Goal: Check status: Check status

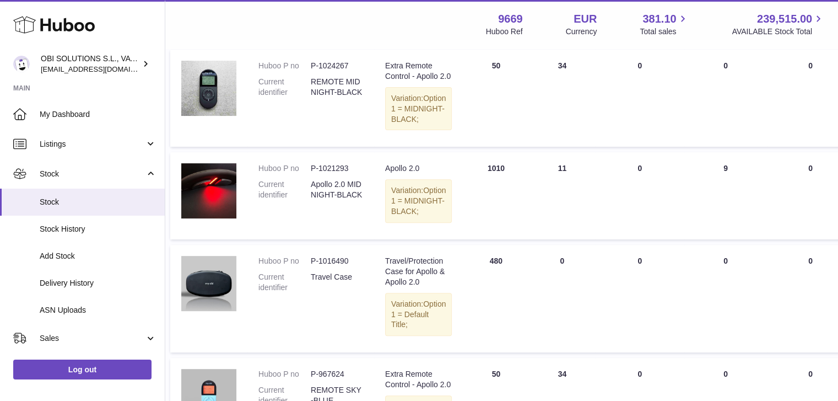
scroll to position [386, 12]
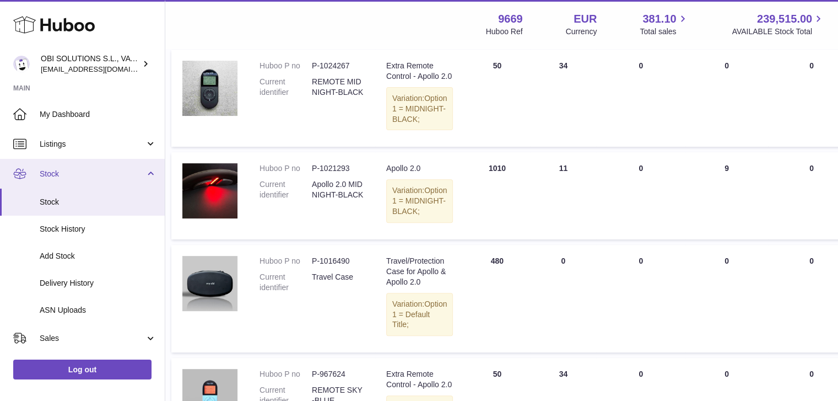
click at [121, 182] on link "Stock" at bounding box center [82, 174] width 165 height 30
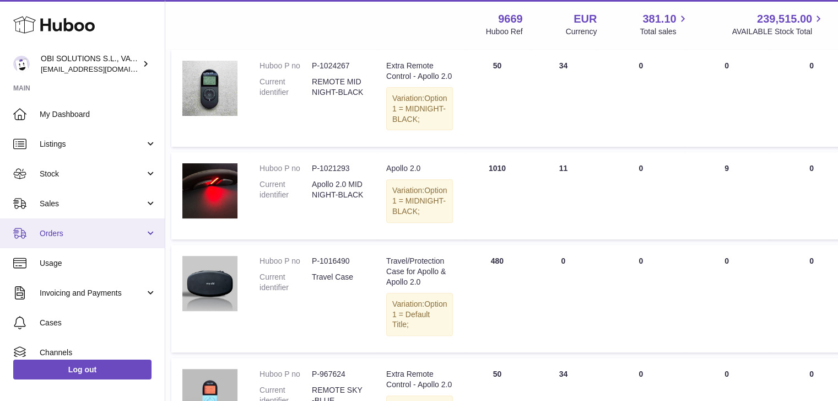
click at [112, 229] on span "Orders" at bounding box center [92, 233] width 105 height 10
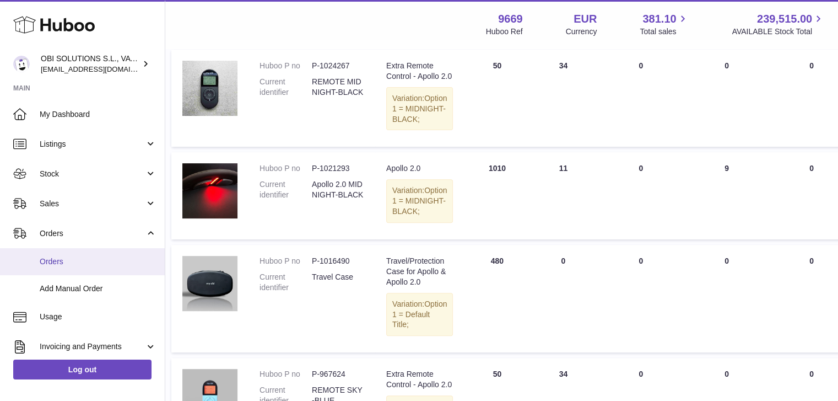
click at [104, 251] on link "Orders" at bounding box center [82, 261] width 165 height 27
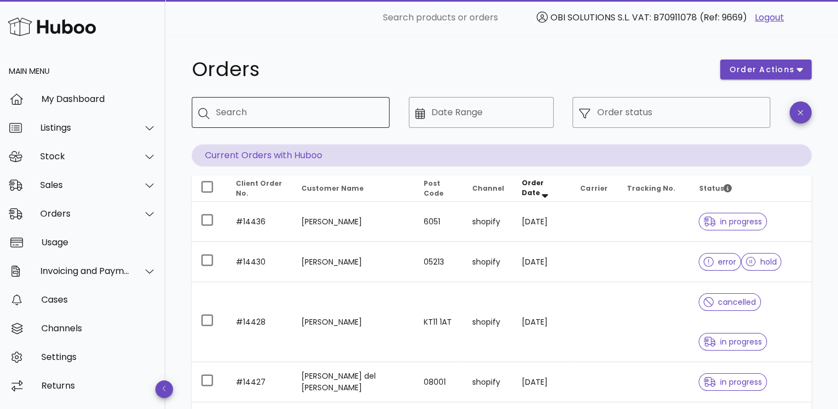
click at [306, 116] on input "Search" at bounding box center [298, 113] width 165 height 18
type input "*"
type input "******"
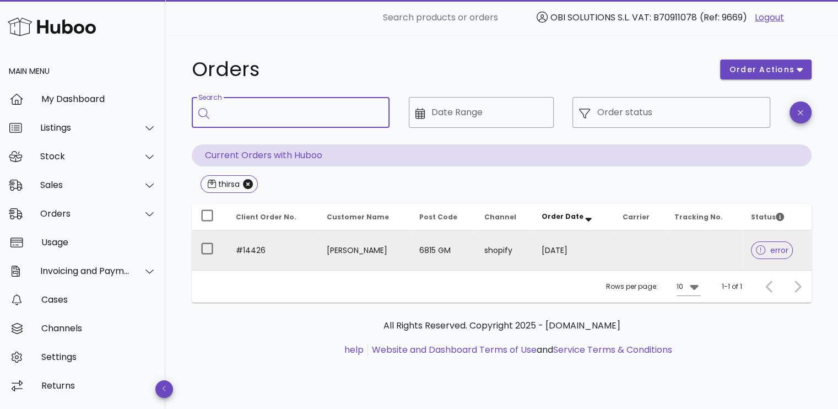
click at [628, 247] on td at bounding box center [640, 250] width 52 height 40
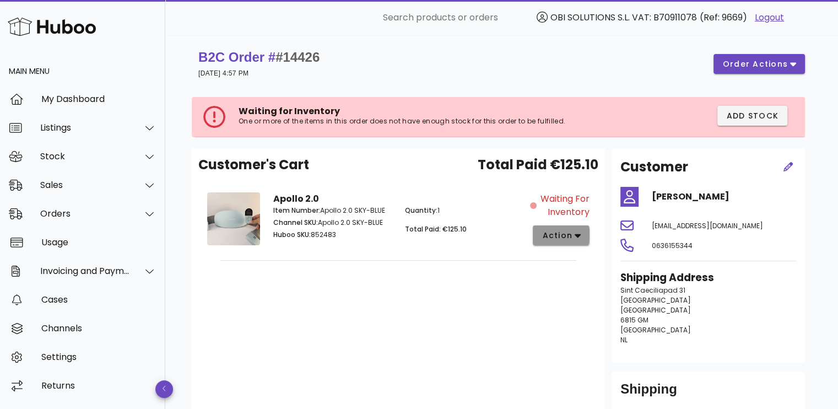
click at [562, 240] on span "action" at bounding box center [557, 236] width 31 height 12
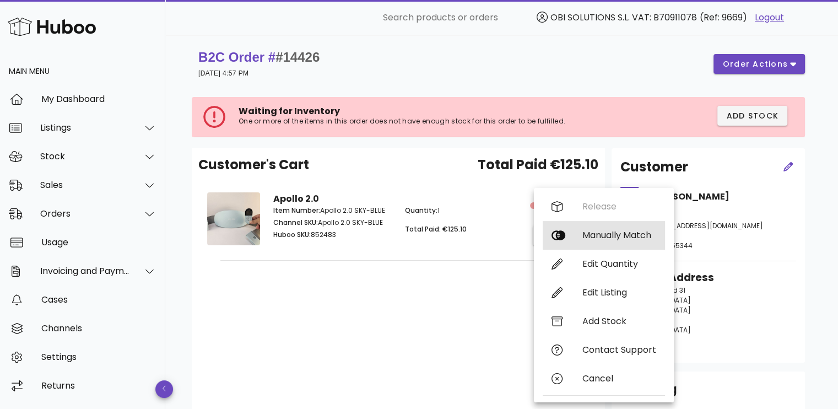
click at [591, 235] on div "Manually Match" at bounding box center [620, 235] width 74 height 10
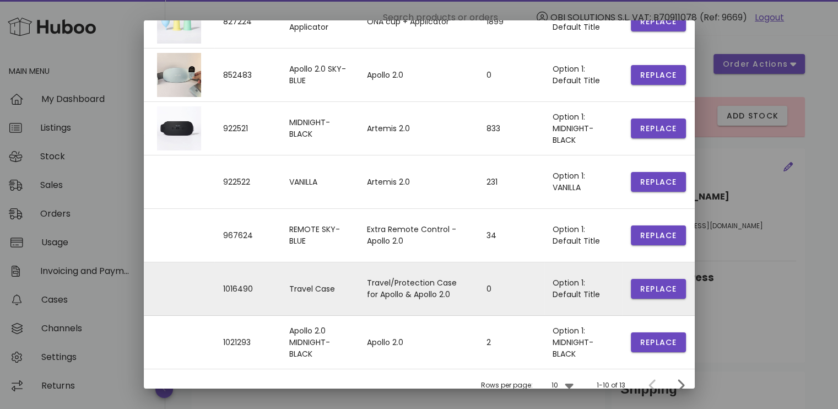
scroll to position [264, 0]
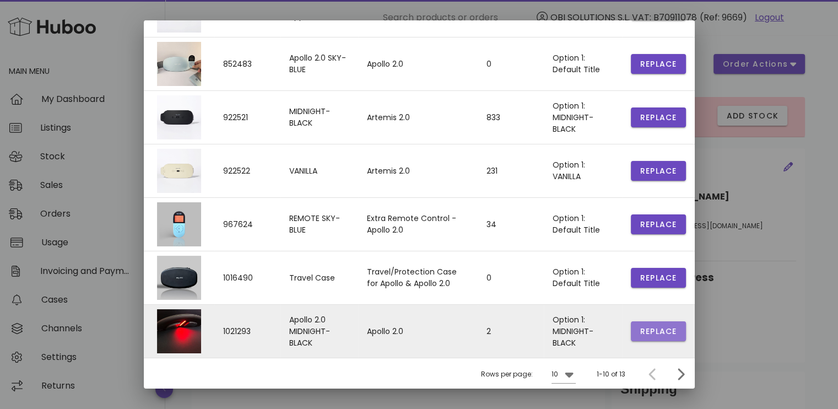
click at [653, 331] on span "Replace" at bounding box center [658, 332] width 37 height 12
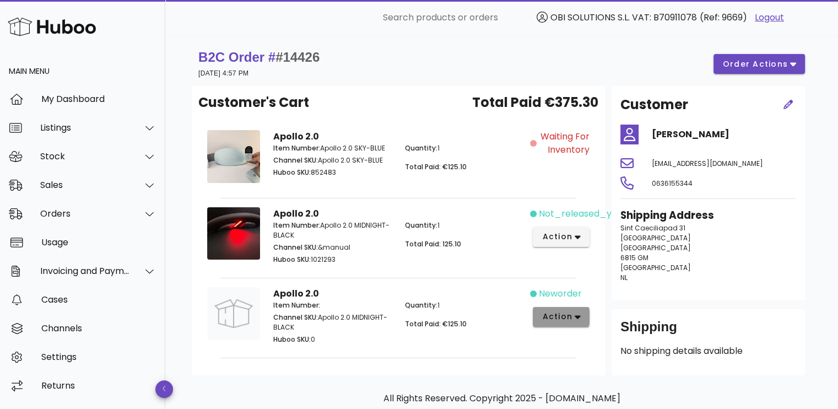
click at [578, 317] on icon "button" at bounding box center [578, 317] width 6 height 4
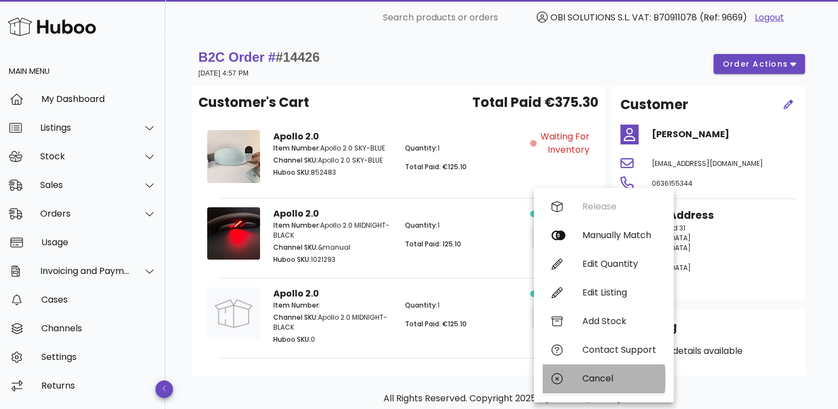
click at [583, 379] on div "Cancel" at bounding box center [620, 378] width 74 height 10
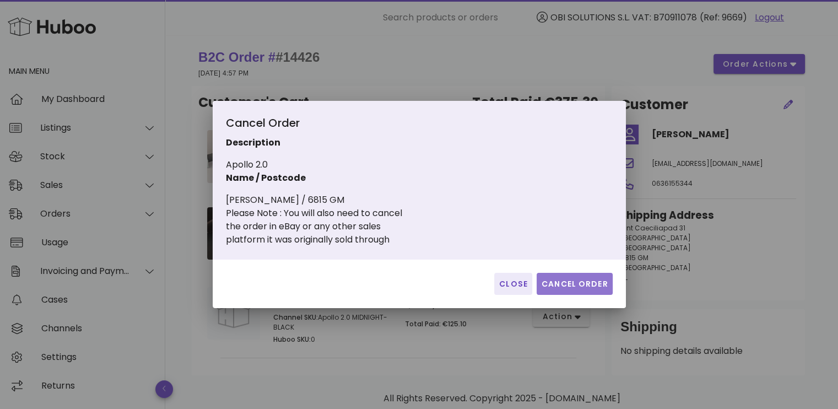
click at [564, 275] on button "Cancel Order" at bounding box center [575, 284] width 76 height 22
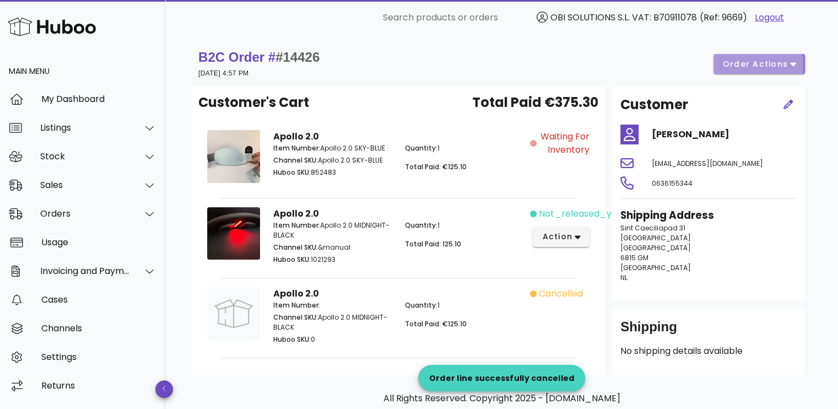
click at [760, 63] on span "order actions" at bounding box center [756, 64] width 66 height 12
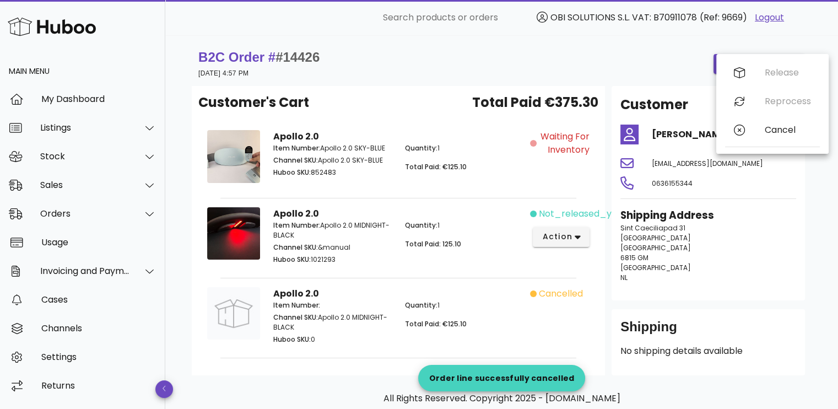
click at [481, 51] on div "B2C Order # #14426 22 September 2025 at 4:57 PM order actions" at bounding box center [501, 64] width 607 height 31
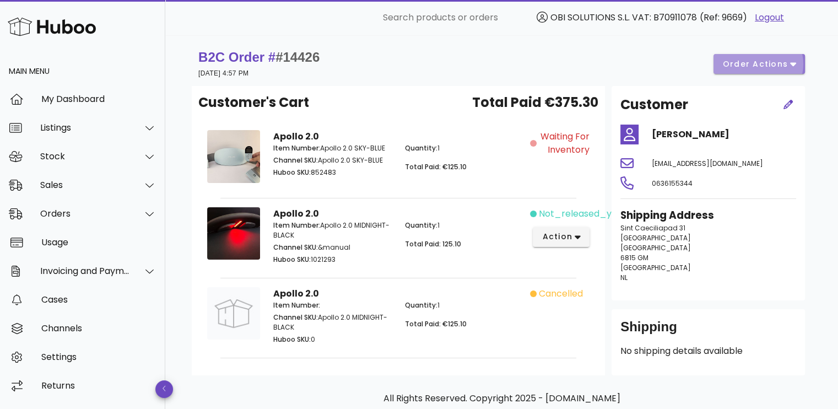
click at [768, 57] on button "order actions" at bounding box center [760, 64] width 92 height 20
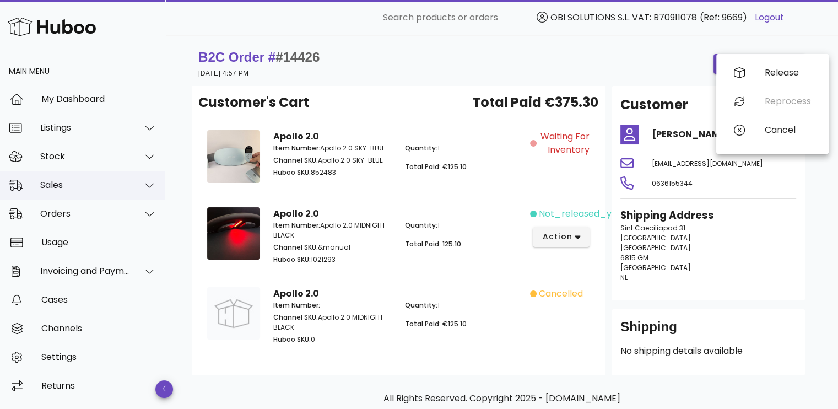
click at [114, 185] on div "Sales" at bounding box center [85, 185] width 90 height 10
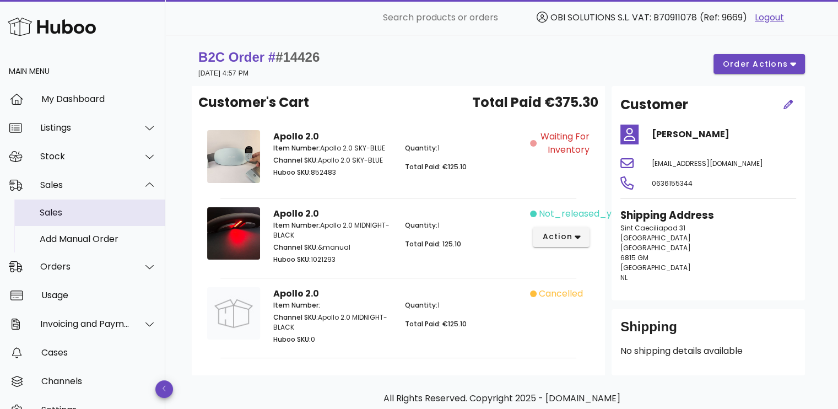
click at [107, 209] on div "Sales" at bounding box center [98, 212] width 117 height 10
click at [42, 208] on div "Sales" at bounding box center [98, 212] width 117 height 10
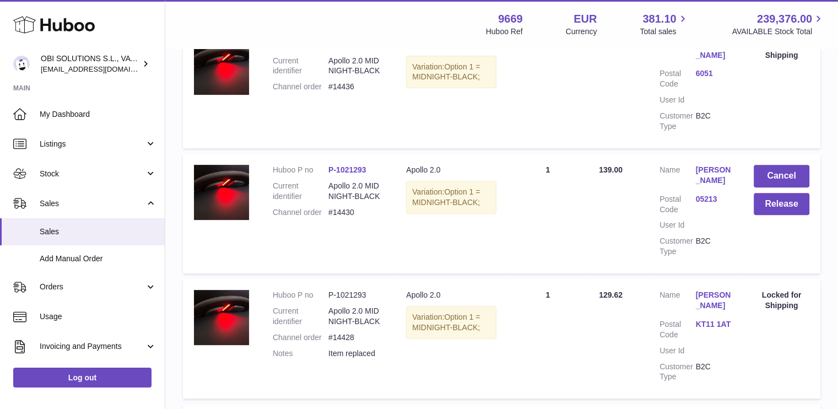
scroll to position [386, 0]
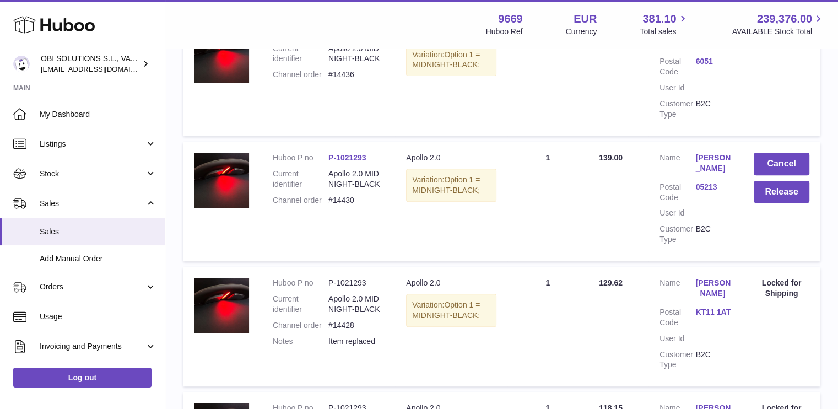
click at [349, 206] on dd "#14430" at bounding box center [357, 200] width 56 height 10
copy dd "14430"
